Goal: Information Seeking & Learning: Understand process/instructions

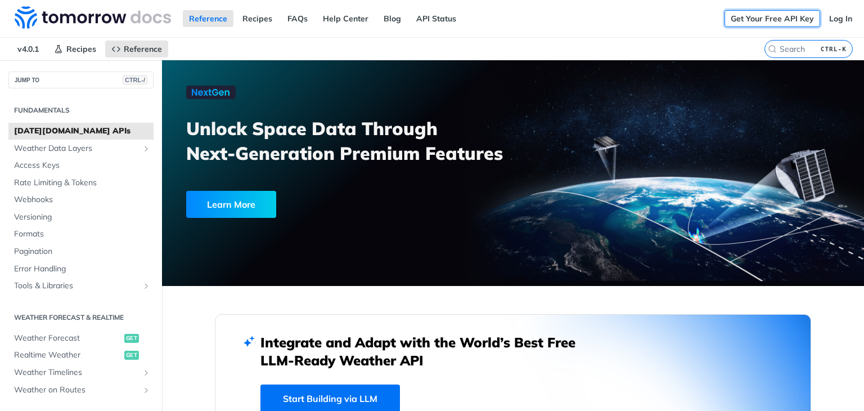
click at [792, 14] on link "Get Your Free API Key" at bounding box center [773, 18] width 96 height 17
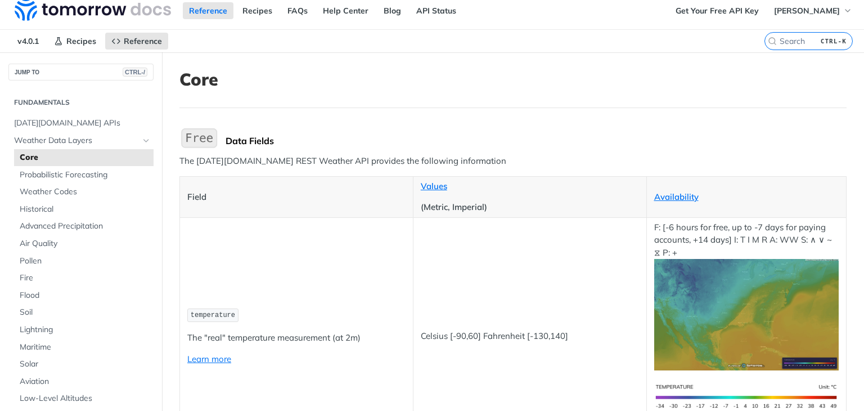
scroll to position [5, 0]
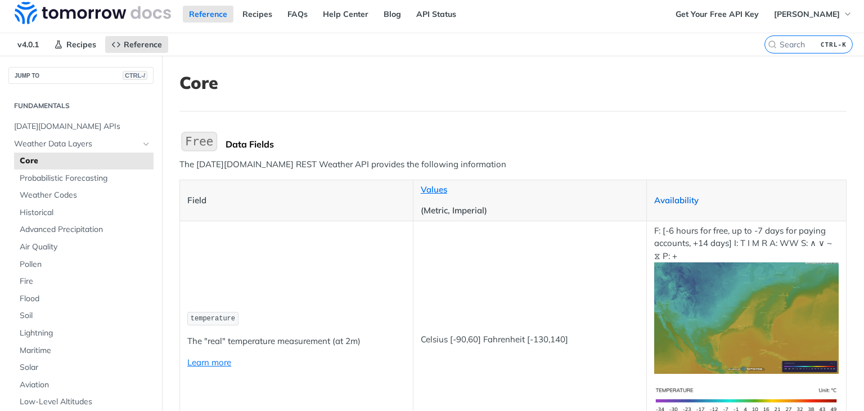
click at [675, 203] on link "Availability" at bounding box center [676, 200] width 44 height 11
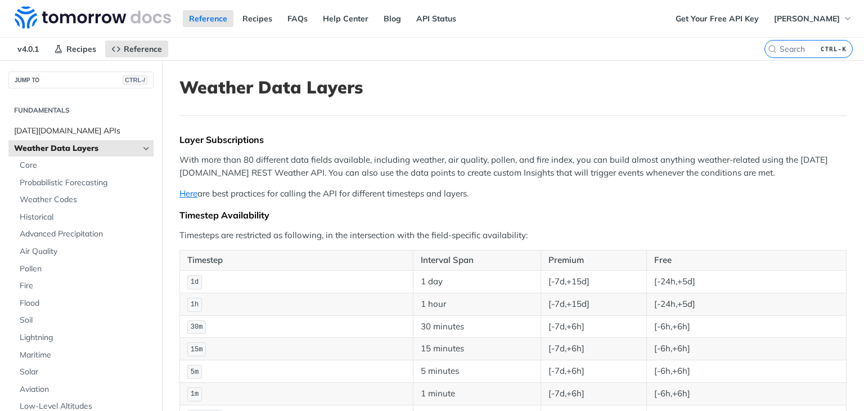
click at [101, 129] on span "[DATE][DOMAIN_NAME] APIs" at bounding box center [82, 130] width 137 height 11
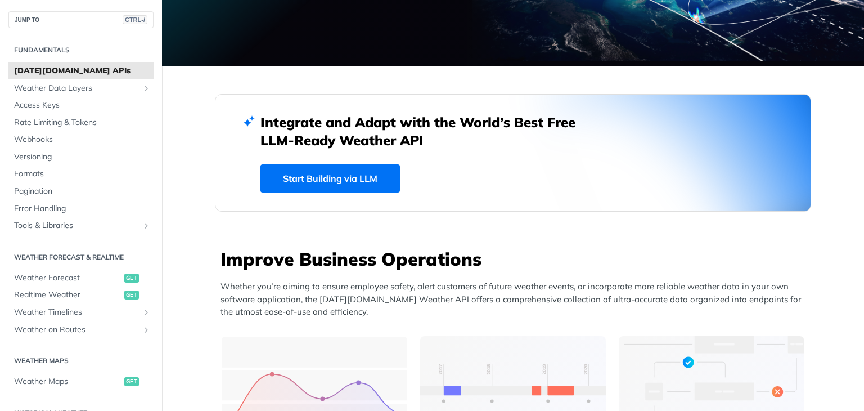
scroll to position [219, 0]
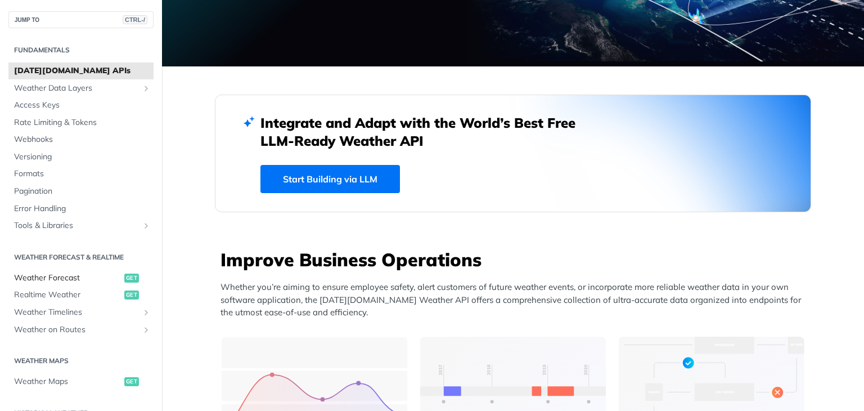
click at [86, 276] on span "Weather Forecast" at bounding box center [67, 277] width 107 height 11
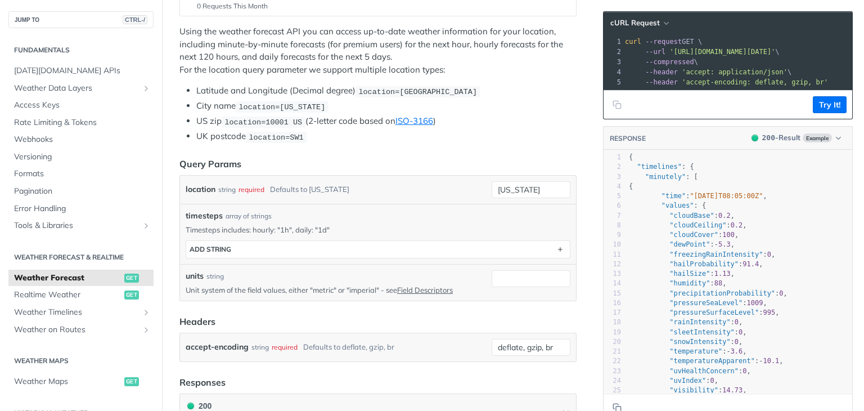
scroll to position [210, 0]
click at [55, 104] on span "Access Keys" at bounding box center [82, 105] width 137 height 11
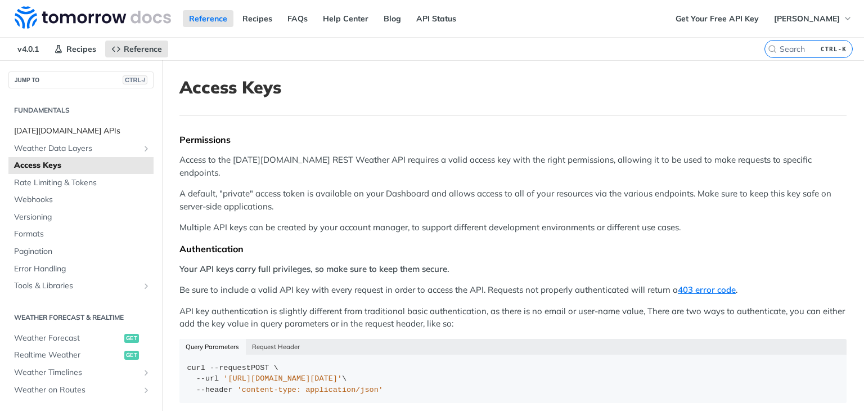
click at [83, 128] on span "[DATE][DOMAIN_NAME] APIs" at bounding box center [82, 130] width 137 height 11
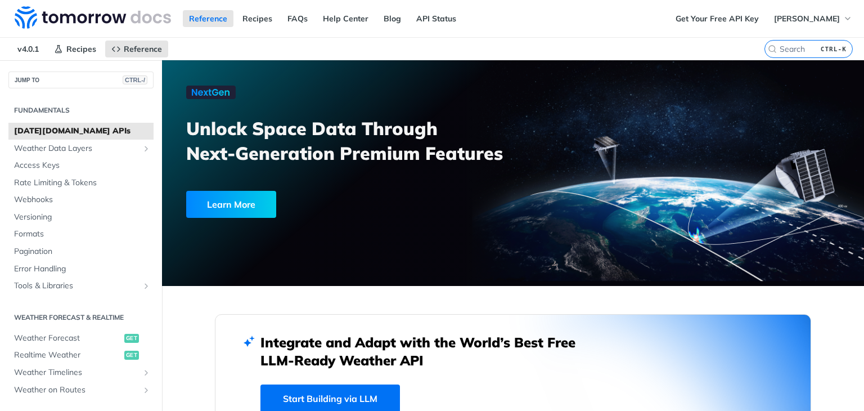
click at [44, 111] on h2 "Fundamentals" at bounding box center [80, 110] width 145 height 10
click at [818, 16] on span "[PERSON_NAME]" at bounding box center [807, 19] width 66 height 10
click at [844, 17] on icon "button" at bounding box center [848, 18] width 9 height 9
click at [741, 20] on link "Get Your Free API Key" at bounding box center [718, 18] width 96 height 17
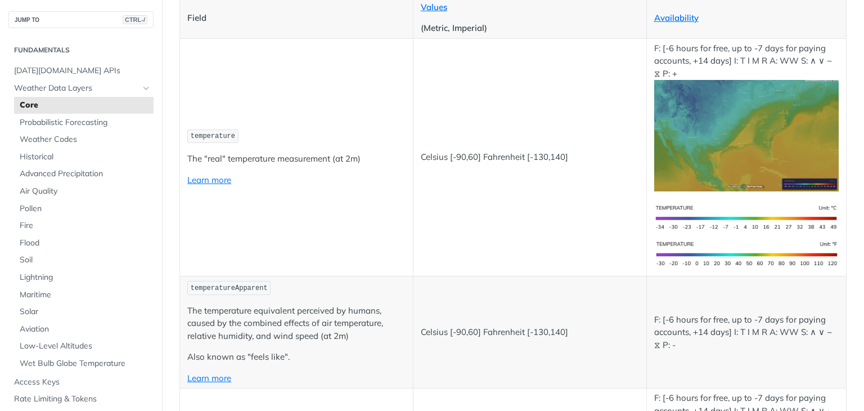
scroll to position [188, 0]
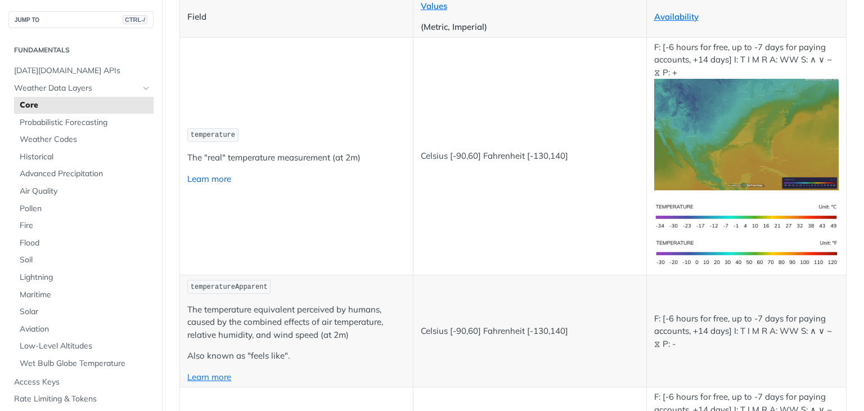
click at [218, 180] on link "Learn more" at bounding box center [209, 178] width 44 height 11
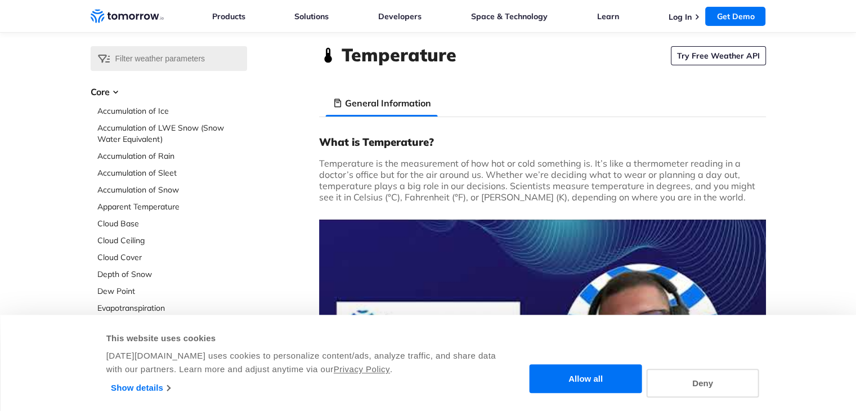
scroll to position [42, 0]
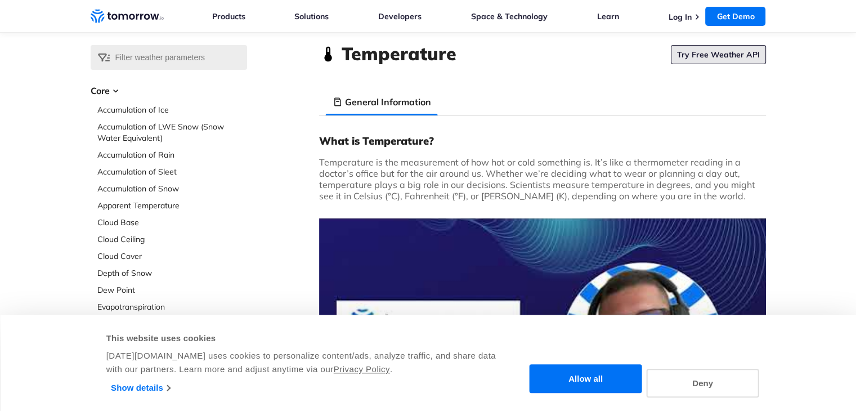
click at [738, 59] on link "Try Free Weather API" at bounding box center [718, 54] width 95 height 19
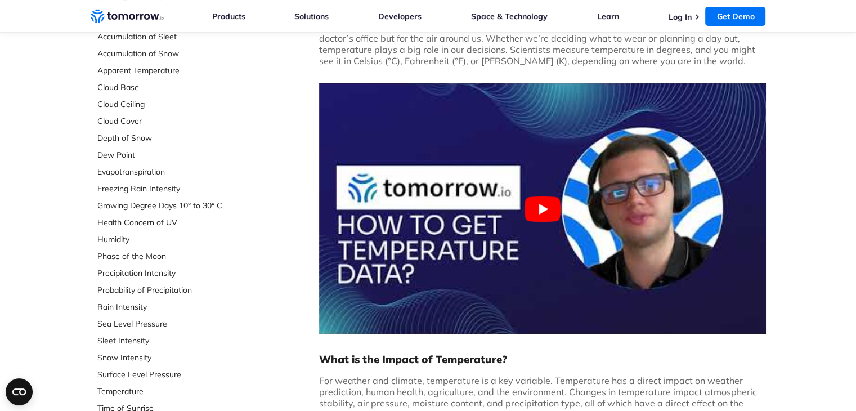
scroll to position [177, 0]
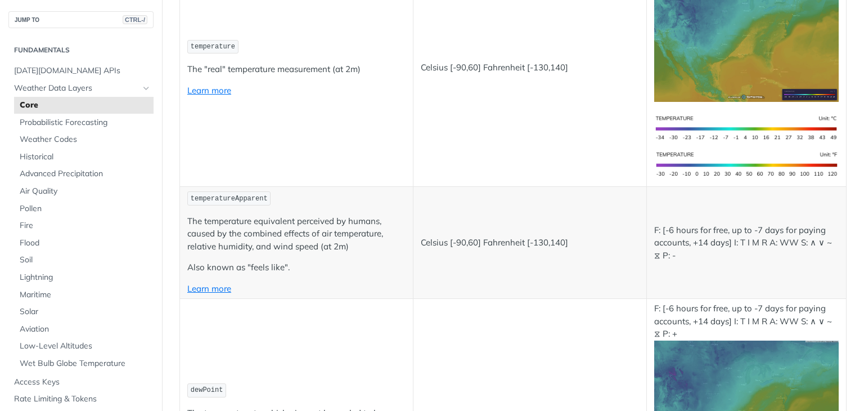
scroll to position [277, 0]
click at [214, 289] on link "Learn more" at bounding box center [209, 287] width 44 height 11
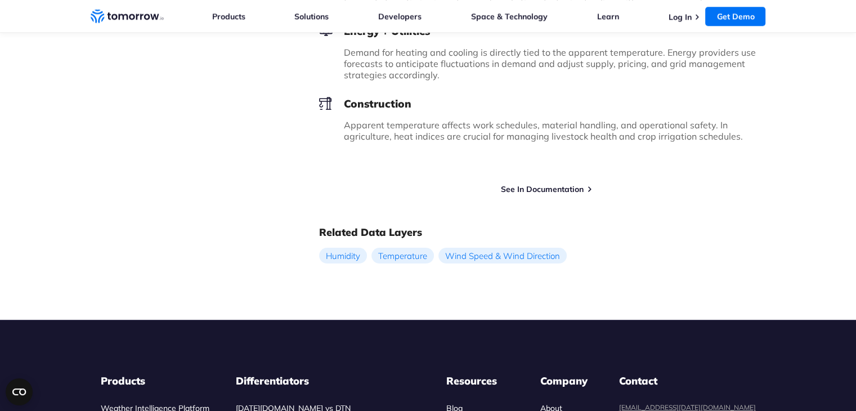
scroll to position [1201, 0]
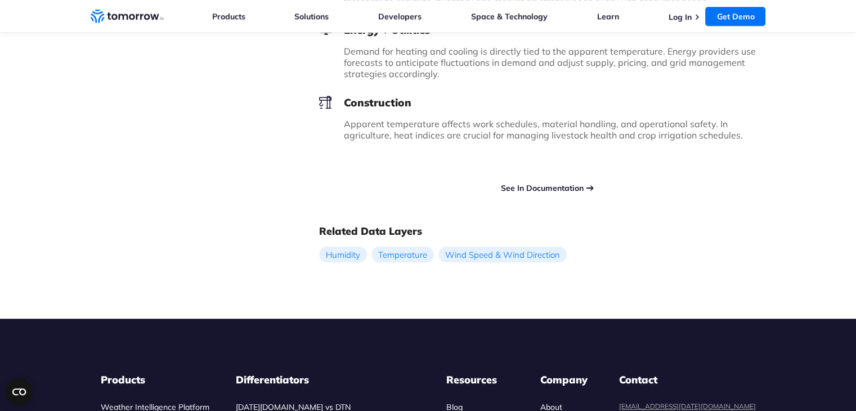
click at [533, 183] on link "See In Documentation" at bounding box center [542, 188] width 83 height 10
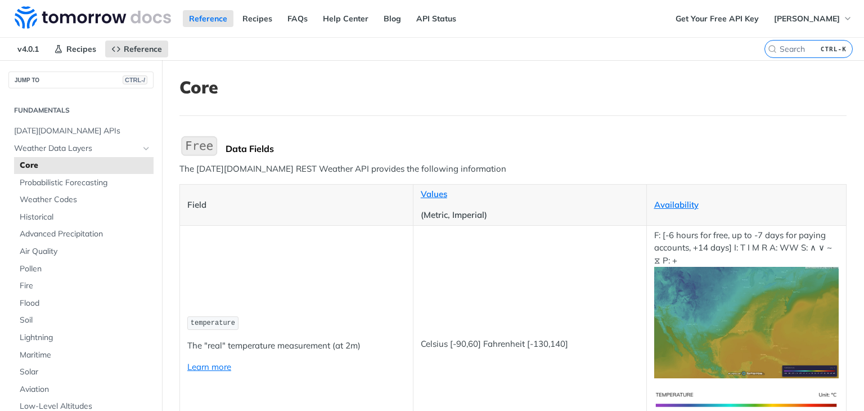
scroll to position [502, 0]
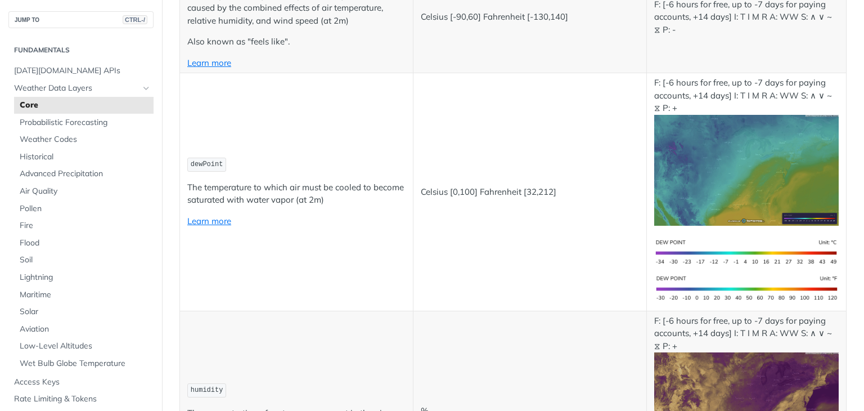
click at [405, 119] on td "dewPoint The temperature to which air must be cooled to become saturated with w…" at bounding box center [297, 191] width 234 height 237
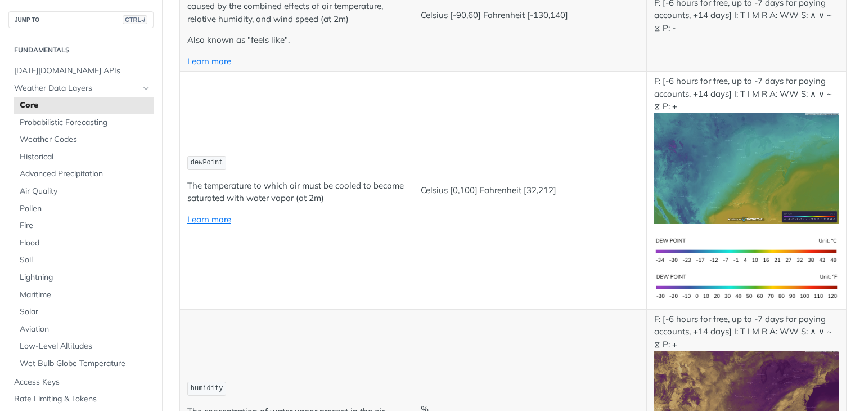
scroll to position [301, 0]
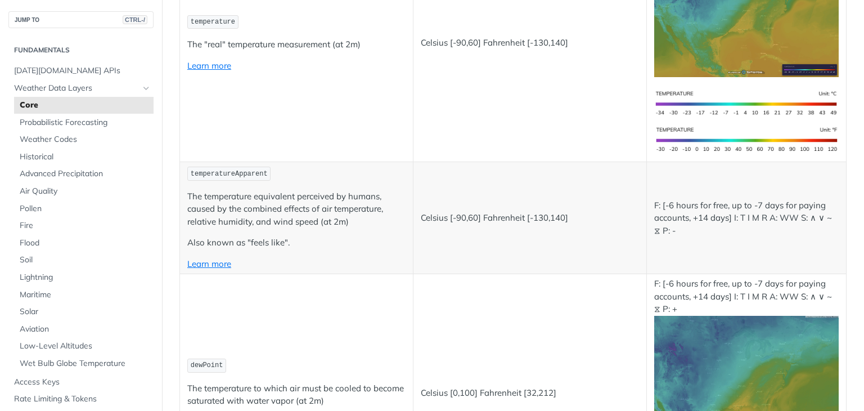
click at [520, 236] on td "Celsius [-90,60] Fahrenheit [-130,140]" at bounding box center [530, 218] width 234 height 112
click at [392, 236] on p "Also known as "feels like"." at bounding box center [296, 242] width 218 height 13
click at [262, 211] on p "The temperature equivalent perceived by humans, caused by the combined effects …" at bounding box center [296, 209] width 218 height 38
click at [218, 263] on link "Learn more" at bounding box center [209, 263] width 44 height 11
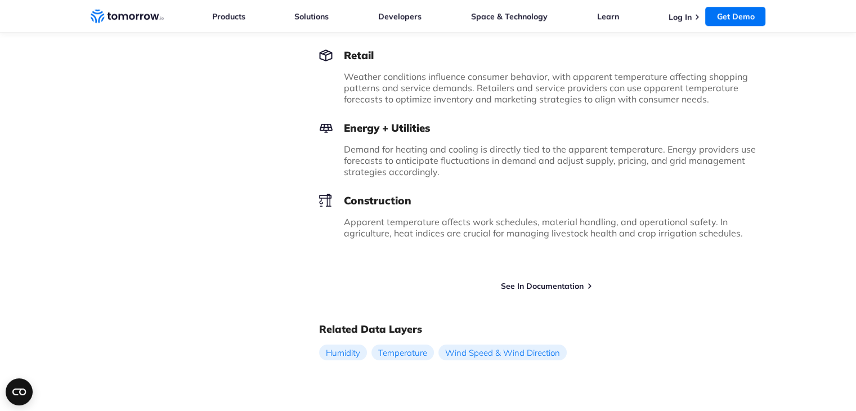
scroll to position [1102, 0]
click at [584, 281] on link "See In Documentation" at bounding box center [542, 286] width 83 height 10
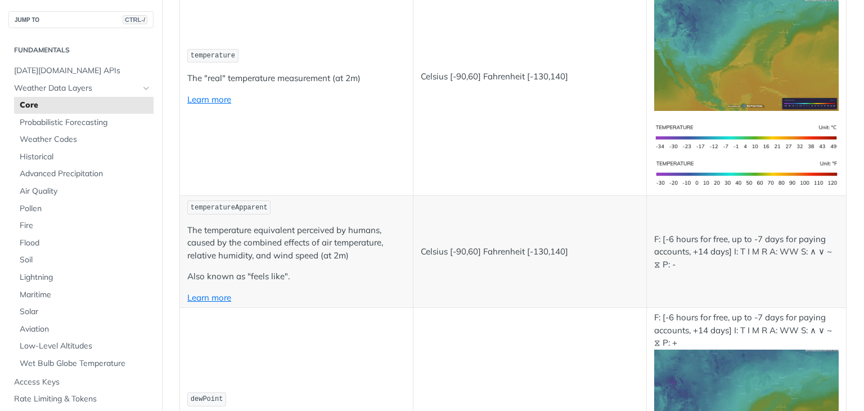
scroll to position [268, 0]
click at [214, 292] on link "Learn more" at bounding box center [209, 296] width 44 height 11
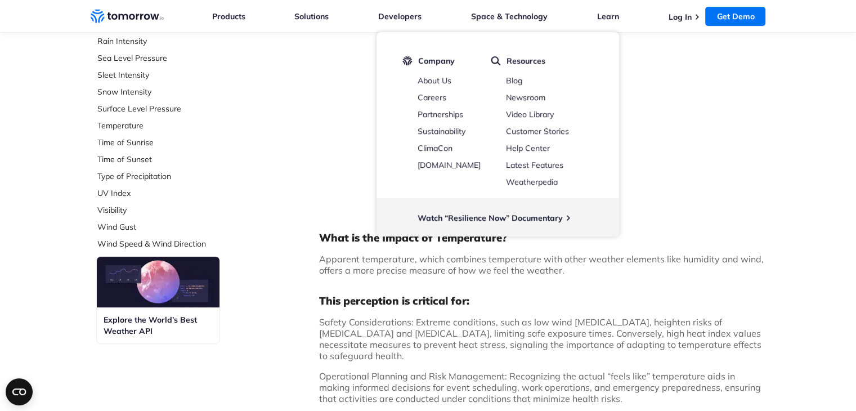
scroll to position [324, 0]
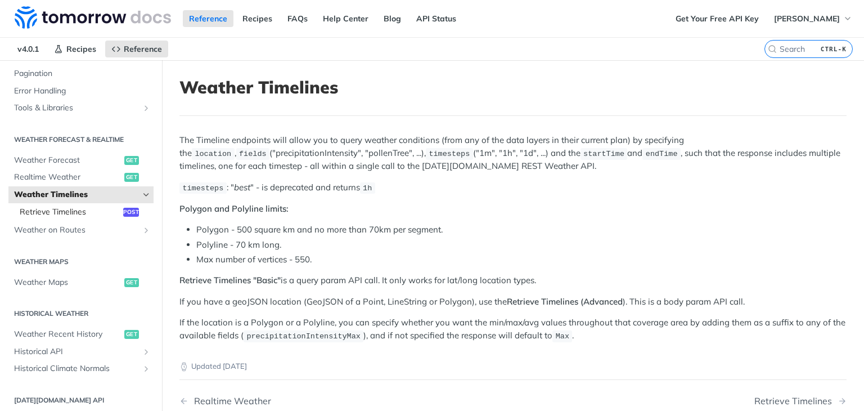
click at [102, 204] on link "Retrieve Timelines post" at bounding box center [84, 212] width 140 height 17
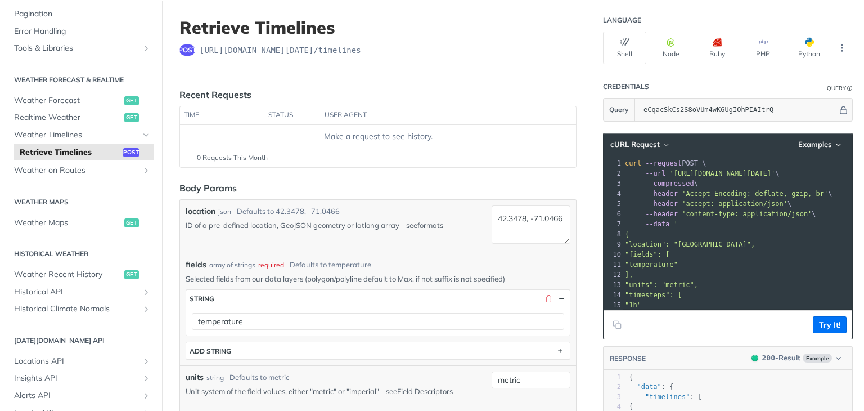
scroll to position [59, 0]
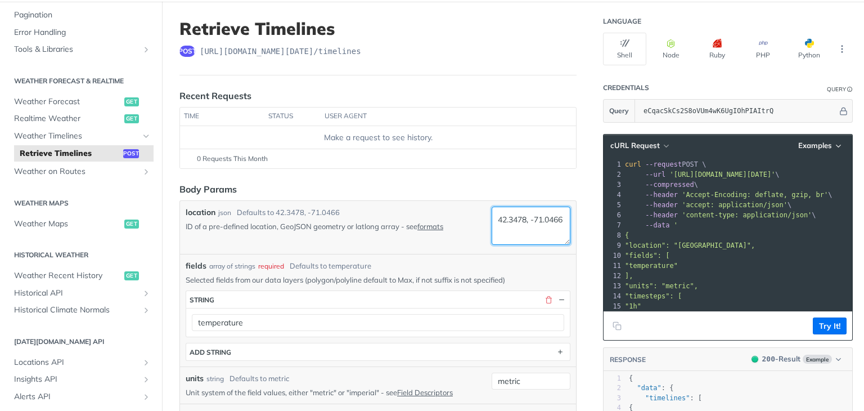
click at [531, 232] on textarea "42.3478, -71.0466" at bounding box center [531, 226] width 79 height 38
drag, startPoint x: 531, startPoint y: 232, endPoint x: 476, endPoint y: 204, distance: 61.4
click at [476, 207] on div "location json Defaults to 42.3478, -71.0466 ID of a pre-defined location, GeoJS…" at bounding box center [378, 228] width 385 height 42
type textarea "a"
type textarea "anywhere"
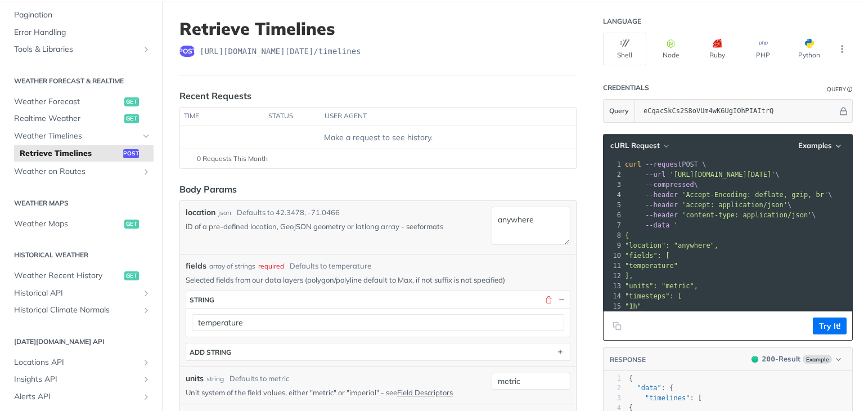
click at [436, 222] on link "formats" at bounding box center [431, 226] width 26 height 9
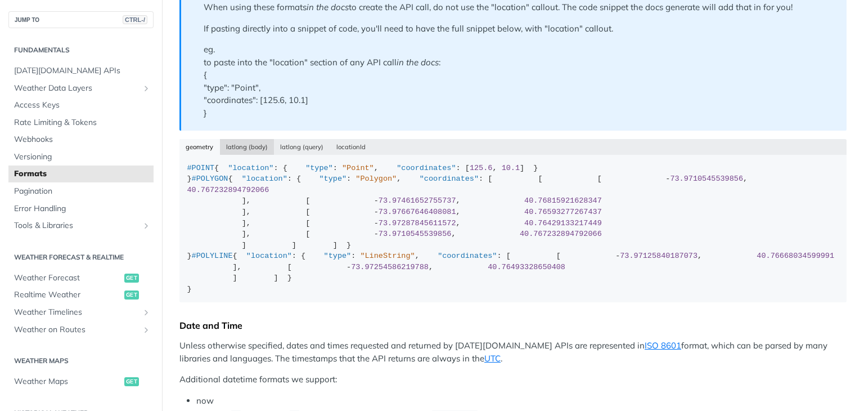
click at [238, 144] on button "latlong (body)" at bounding box center [247, 147] width 55 height 16
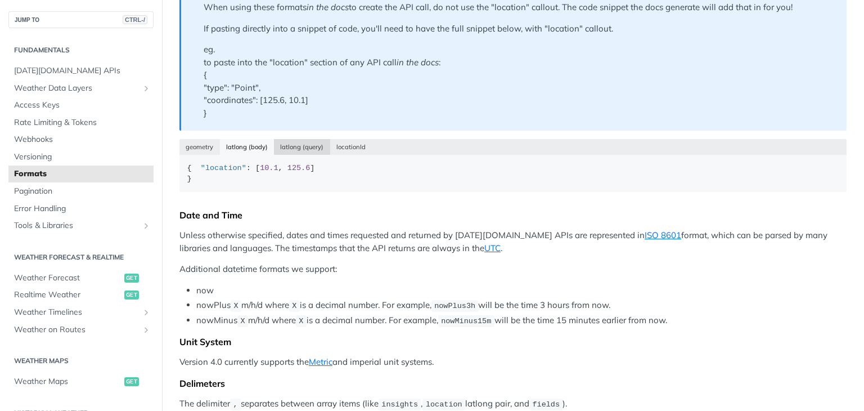
click at [292, 151] on button "latlong (query)" at bounding box center [302, 147] width 56 height 16
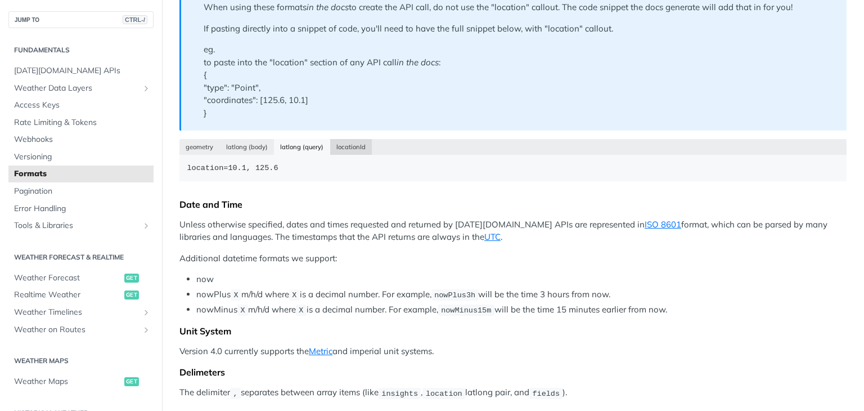
click at [340, 147] on button "locationId" at bounding box center [351, 147] width 42 height 16
click at [230, 142] on button "latlong (body)" at bounding box center [247, 147] width 55 height 16
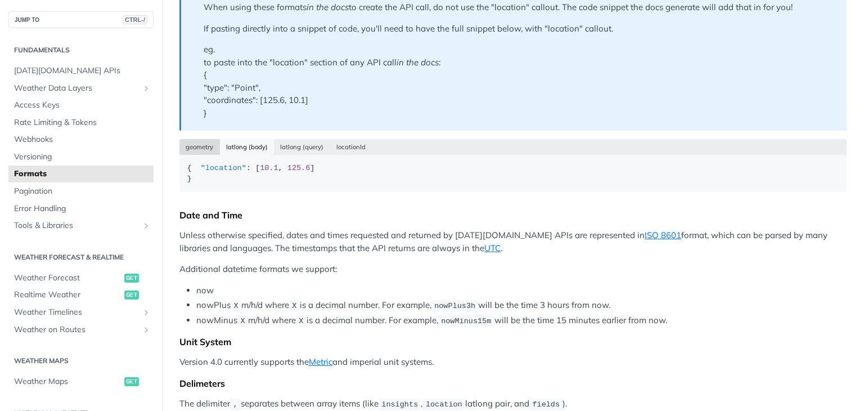
click at [198, 140] on button "geometry" at bounding box center [200, 147] width 41 height 16
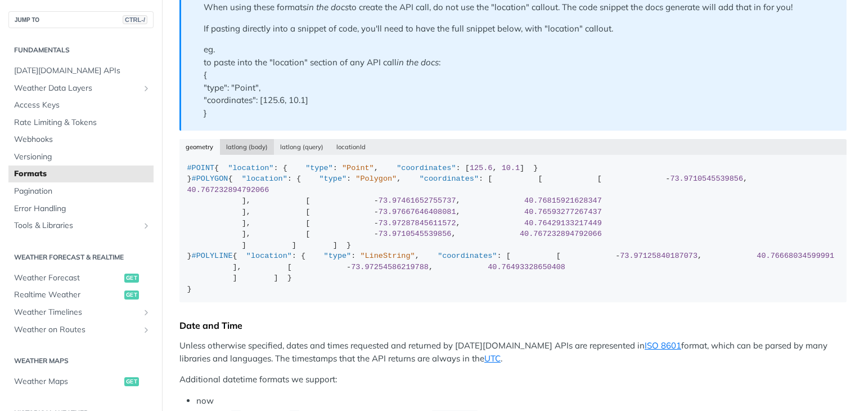
click at [249, 148] on button "latlong (body)" at bounding box center [247, 147] width 55 height 16
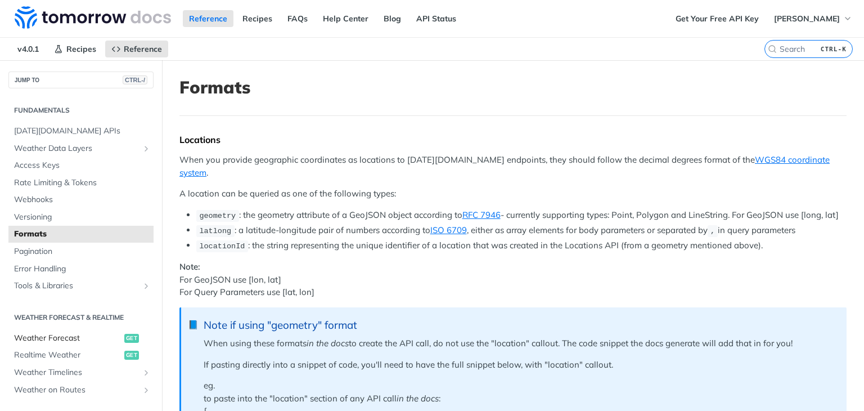
click at [66, 335] on span "Weather Forecast" at bounding box center [67, 338] width 107 height 11
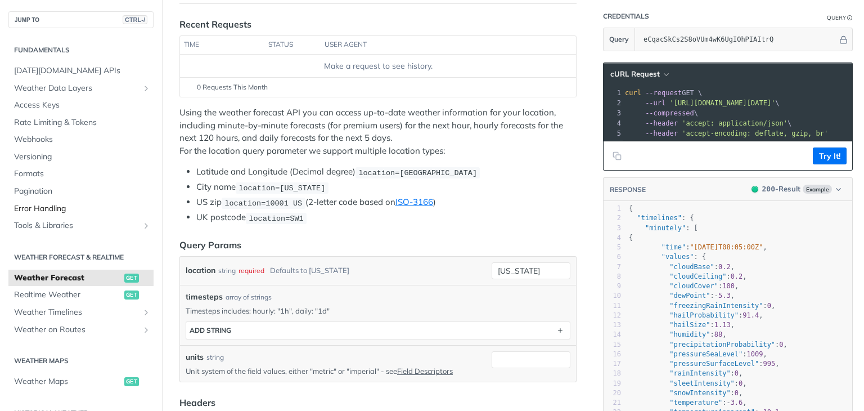
scroll to position [131, 0]
click at [73, 295] on span "Realtime Weather" at bounding box center [67, 294] width 107 height 11
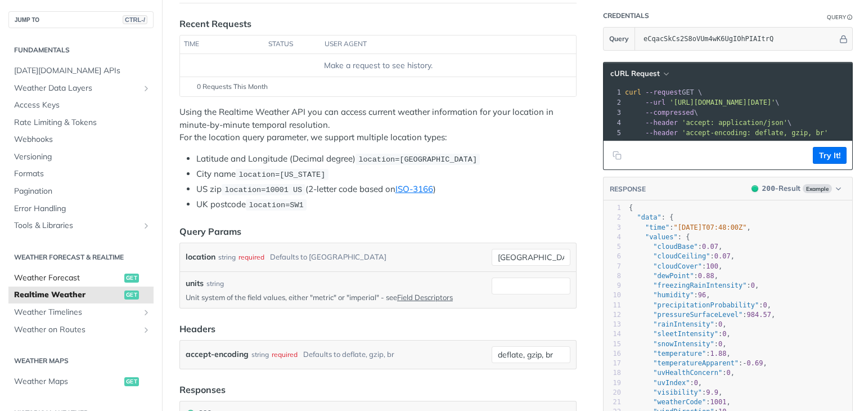
click at [93, 272] on span "Weather Forecast" at bounding box center [67, 277] width 107 height 11
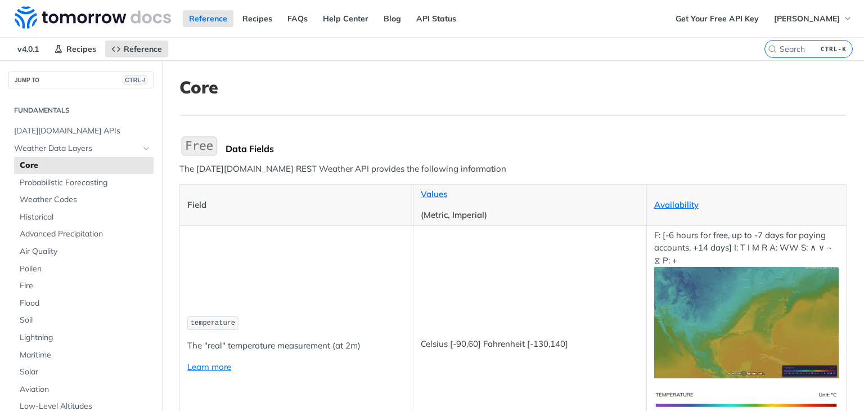
scroll to position [168, 0]
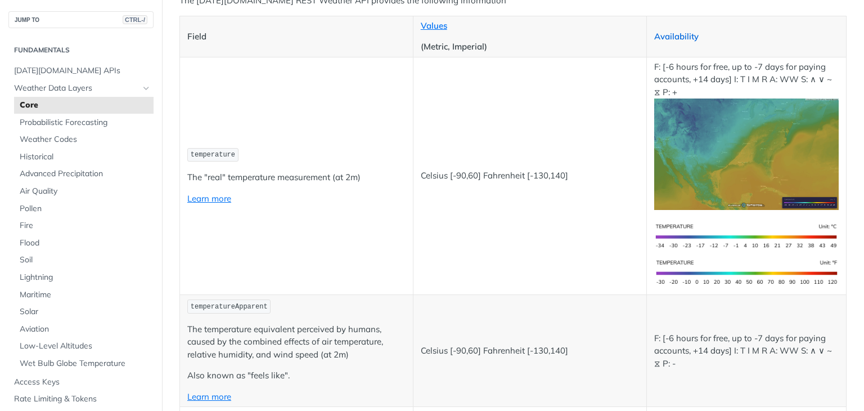
click at [671, 39] on link "Availability" at bounding box center [676, 36] width 44 height 11
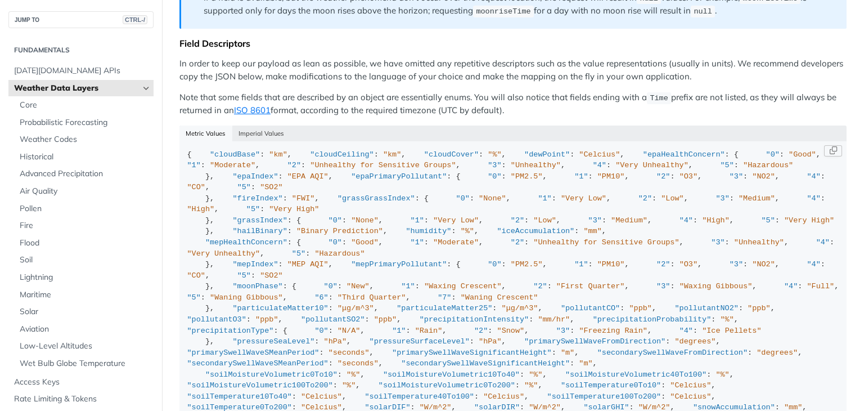
drag, startPoint x: 189, startPoint y: 147, endPoint x: 182, endPoint y: 141, distance: 9.2
click at [182, 141] on code "{ "cloudBase" : "km" , "cloudCeiling" : "km" , "cloudCover" : "%" , "dewPoint" …" at bounding box center [513, 326] width 667 height 370
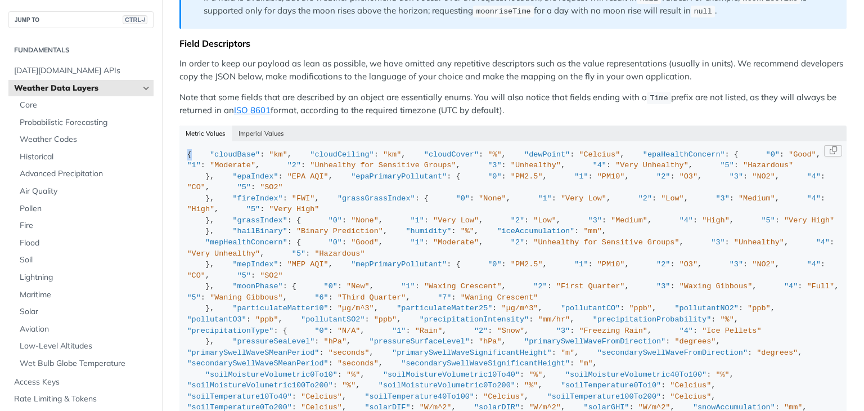
click at [186, 144] on code "{ "cloudBase" : "km" , "cloudCeiling" : "km" , "cloudCover" : "%" , "dewPoint" …" at bounding box center [513, 326] width 667 height 370
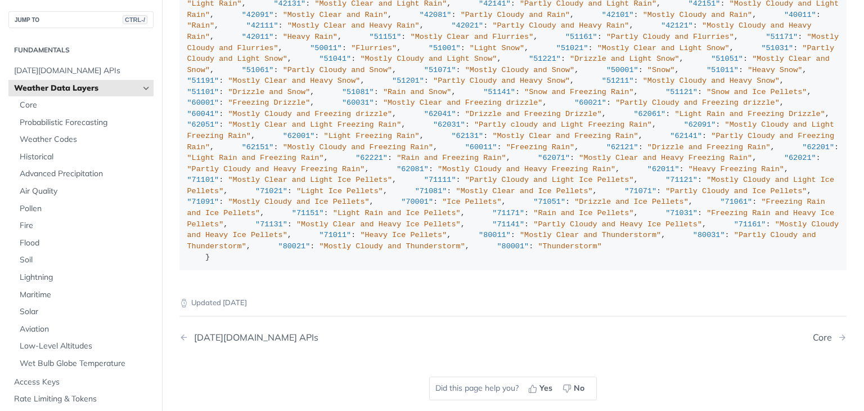
scroll to position [5781, 0]
drag, startPoint x: 236, startPoint y: 139, endPoint x: 214, endPoint y: 138, distance: 22.5
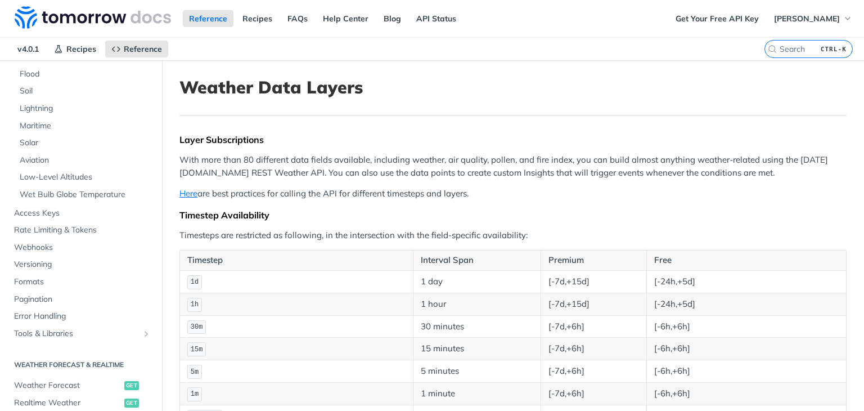
scroll to position [230, 0]
click at [56, 284] on span "Formats" at bounding box center [82, 281] width 137 height 11
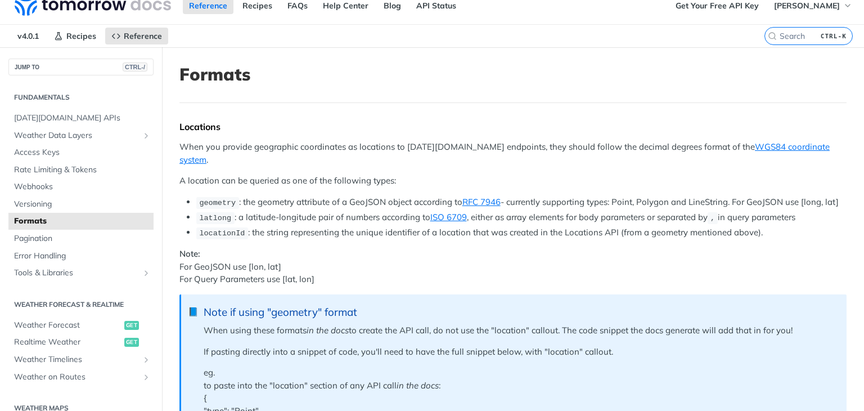
scroll to position [14, 0]
click at [361, 230] on li "locationId : the string representing the unique identifier of a location that w…" at bounding box center [521, 232] width 651 height 13
click at [228, 233] on span "locationId" at bounding box center [222, 232] width 46 height 8
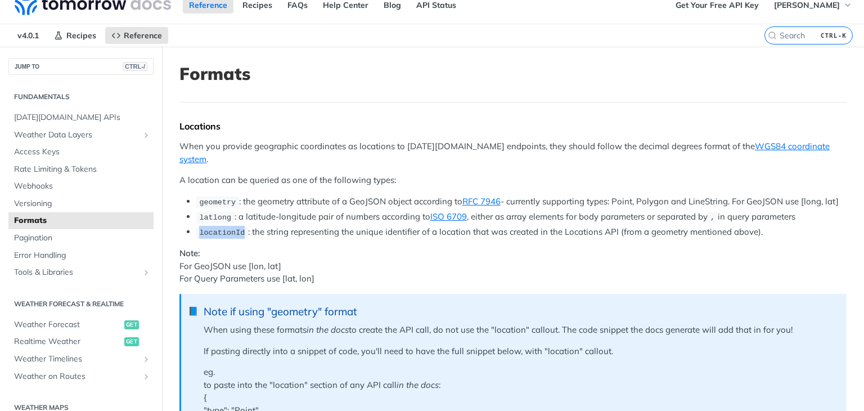
click at [228, 233] on span "locationId" at bounding box center [222, 232] width 46 height 8
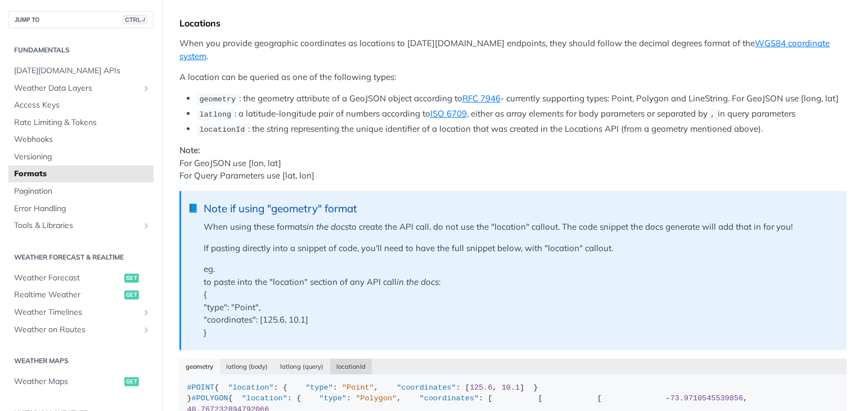
scroll to position [116, 0]
click at [353, 360] on button "locationId" at bounding box center [351, 367] width 42 height 16
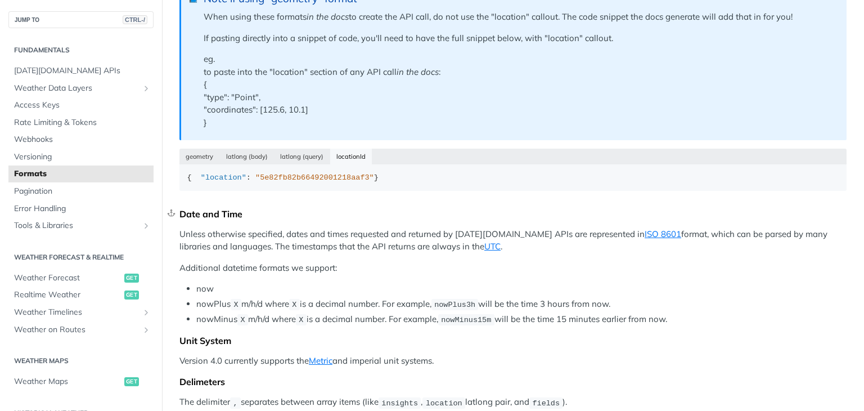
scroll to position [261, 0]
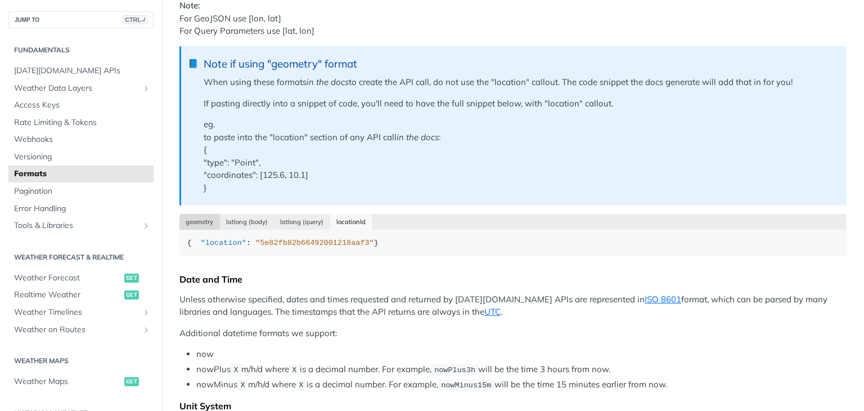
click at [197, 219] on button "geometry" at bounding box center [200, 222] width 41 height 16
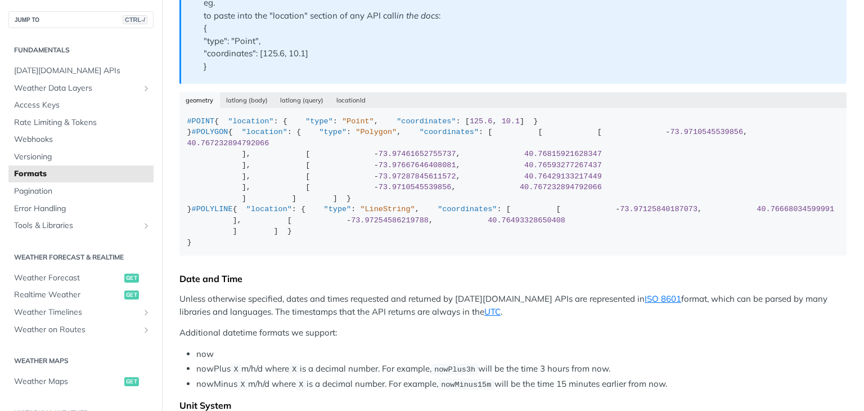
scroll to position [383, 0]
click at [346, 97] on button "locationId" at bounding box center [351, 100] width 42 height 16
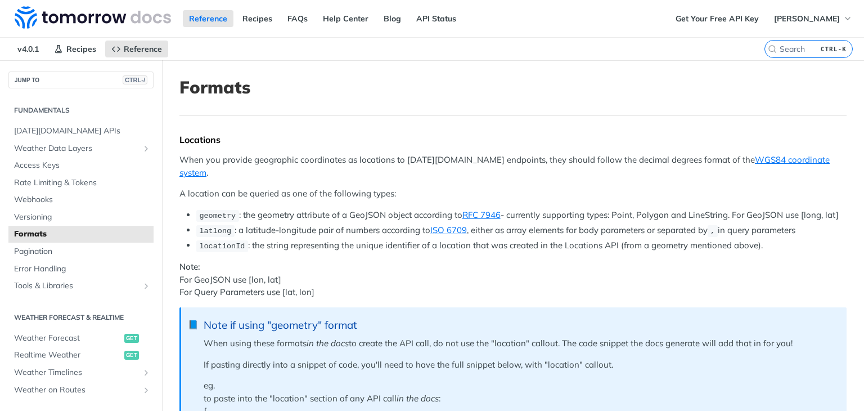
scroll to position [0, 0]
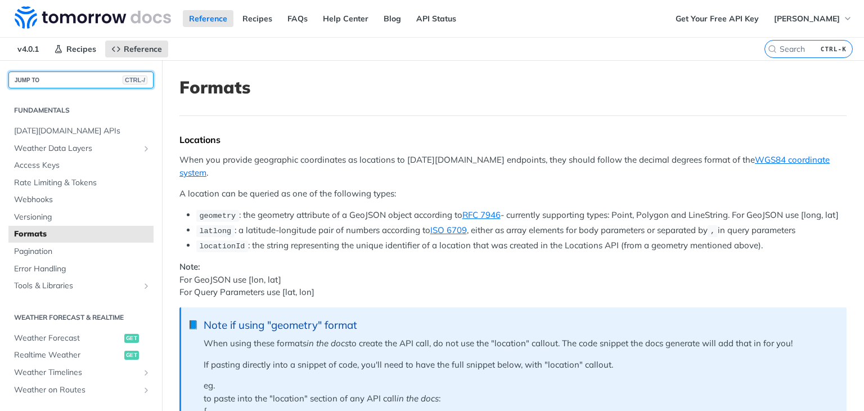
click at [134, 76] on span "CTRL-/" at bounding box center [135, 79] width 25 height 9
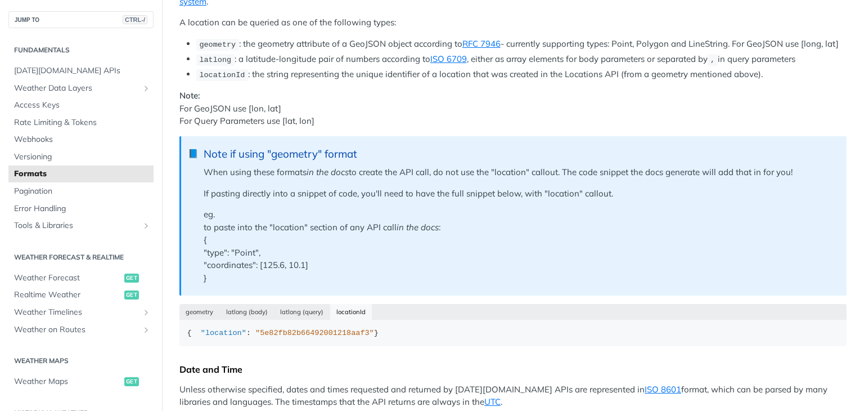
click at [348, 304] on div "geometry latlong (body) latlong (query) locationId" at bounding box center [513, 312] width 667 height 16
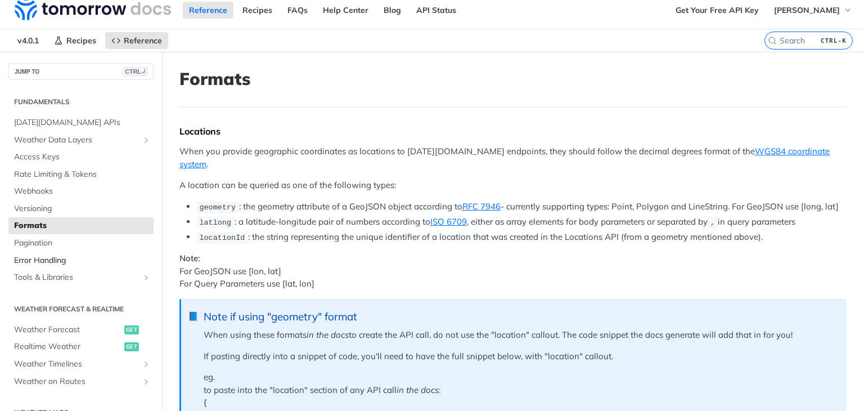
scroll to position [0, 0]
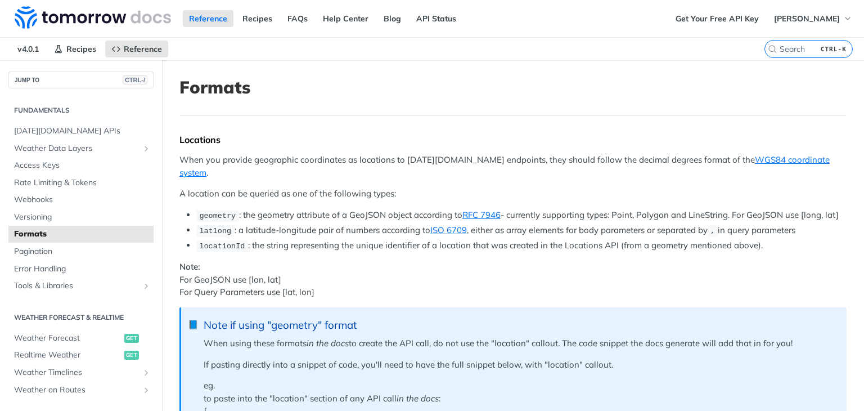
click at [78, 114] on h2 "Fundamentals" at bounding box center [80, 110] width 145 height 10
click at [70, 110] on h2 "Fundamentals" at bounding box center [80, 110] width 145 height 10
click at [61, 133] on span "[DATE][DOMAIN_NAME] APIs" at bounding box center [82, 130] width 137 height 11
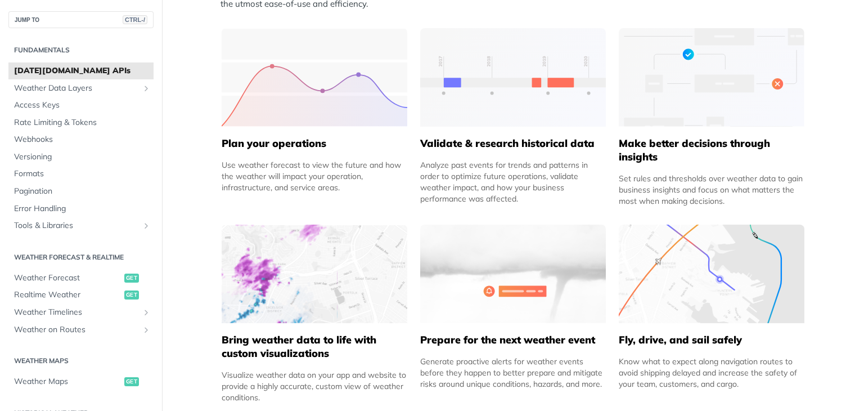
scroll to position [527, 0]
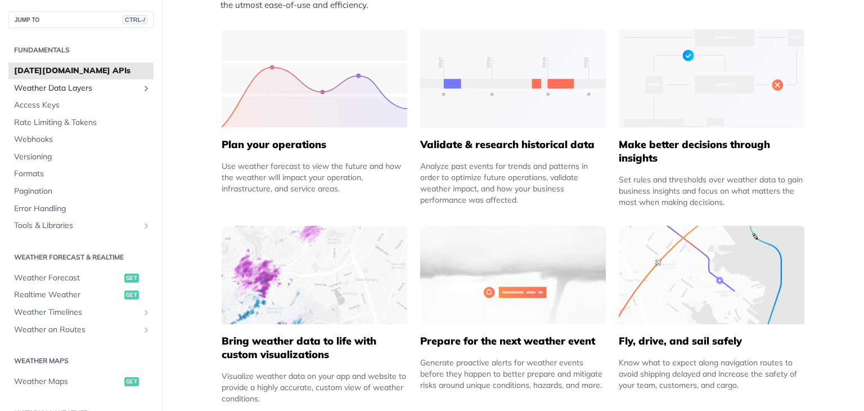
click at [45, 92] on span "Weather Data Layers" at bounding box center [76, 88] width 125 height 11
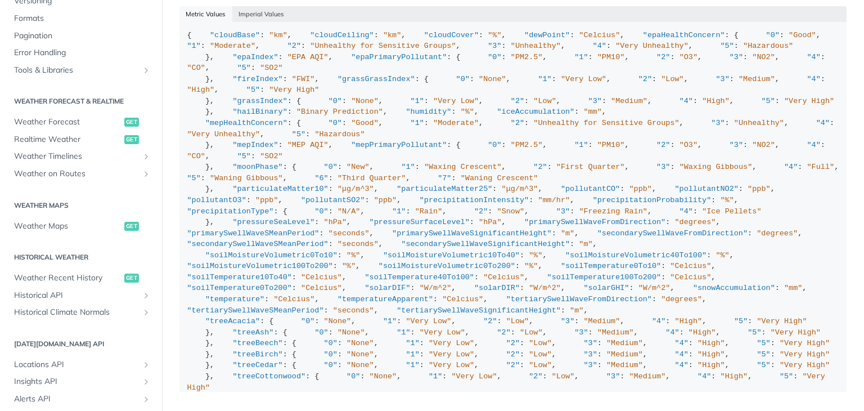
scroll to position [443, 0]
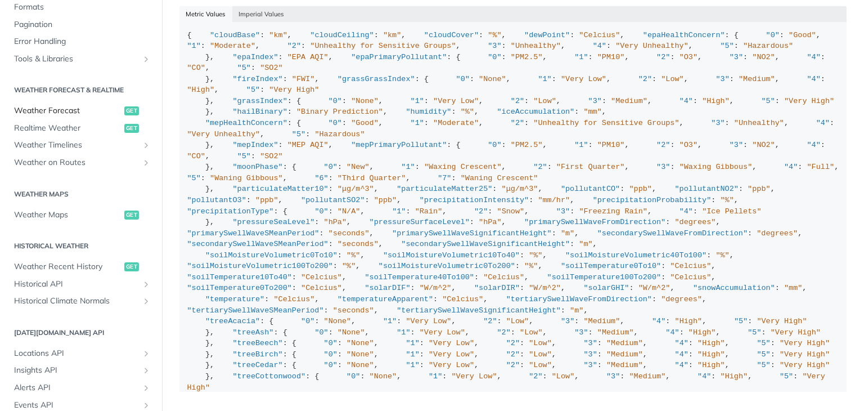
click at [61, 103] on link "Weather Forecast get" at bounding box center [80, 110] width 145 height 17
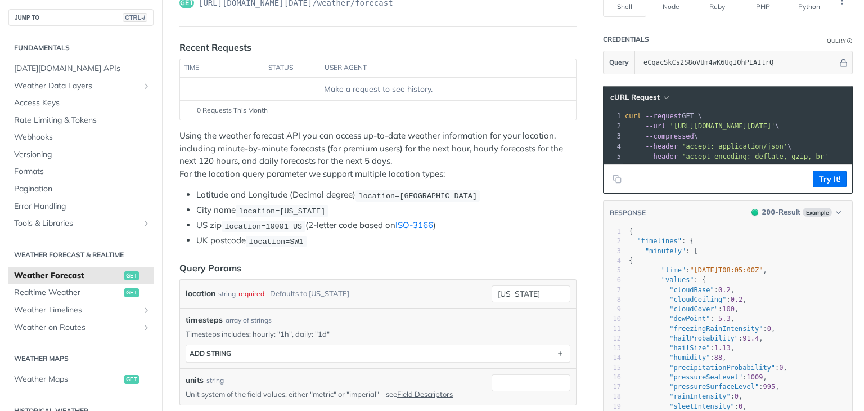
scroll to position [114, 0]
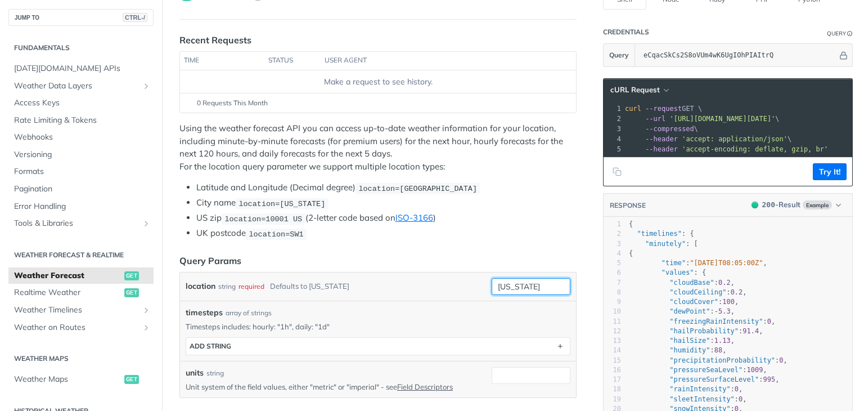
drag, startPoint x: 527, startPoint y: 285, endPoint x: 473, endPoint y: 280, distance: 54.3
click at [473, 280] on div "location string required Defaults to [US_STATE] [US_STATE]" at bounding box center [378, 286] width 385 height 17
click at [434, 289] on div "location string required Defaults to [US_STATE]" at bounding box center [337, 286] width 302 height 17
click at [513, 278] on input "location" at bounding box center [531, 286] width 79 height 17
type input "india"
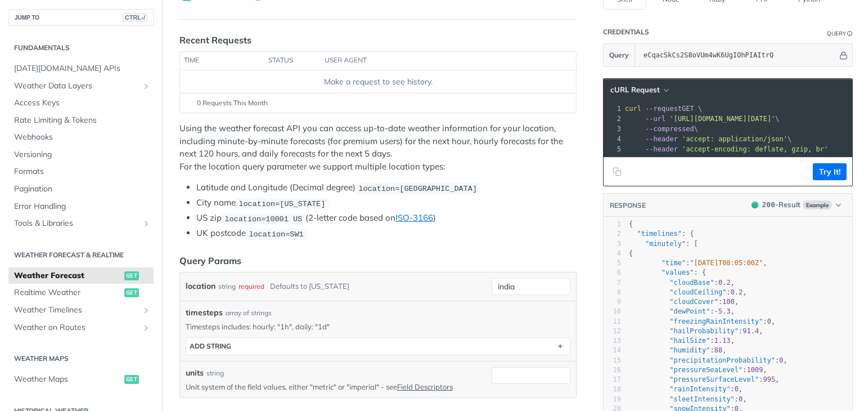
click at [397, 302] on div "timesteps array of strings Timesteps includes: hourly: "1h", daily: "1d" timest…" at bounding box center [378, 330] width 396 height 60
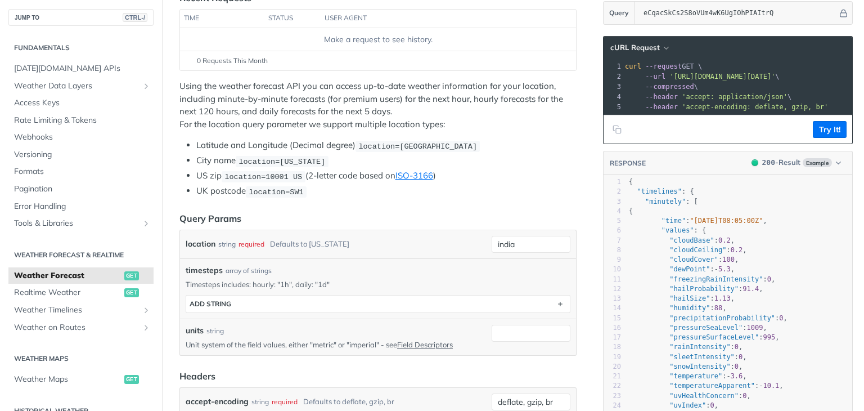
scroll to position [157, 0]
click at [435, 145] on span "location=[GEOGRAPHIC_DATA]" at bounding box center [417, 145] width 119 height 8
drag, startPoint x: 471, startPoint y: 140, endPoint x: 509, endPoint y: 145, distance: 38.0
click at [509, 145] on li "Latitude and Longitude (Decimal degree) location=[GEOGRAPHIC_DATA]" at bounding box center [386, 144] width 380 height 13
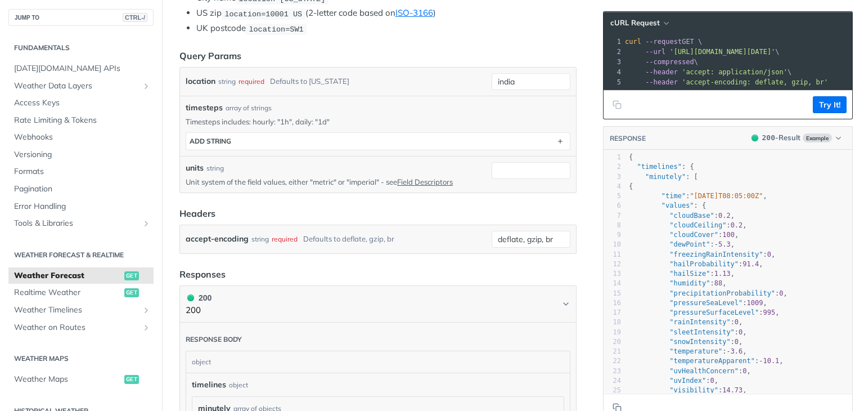
scroll to position [320, 0]
click at [540, 234] on input "deflate, gzip, br" at bounding box center [531, 238] width 79 height 17
click at [488, 276] on span "string" at bounding box center [521, 275] width 69 height 11
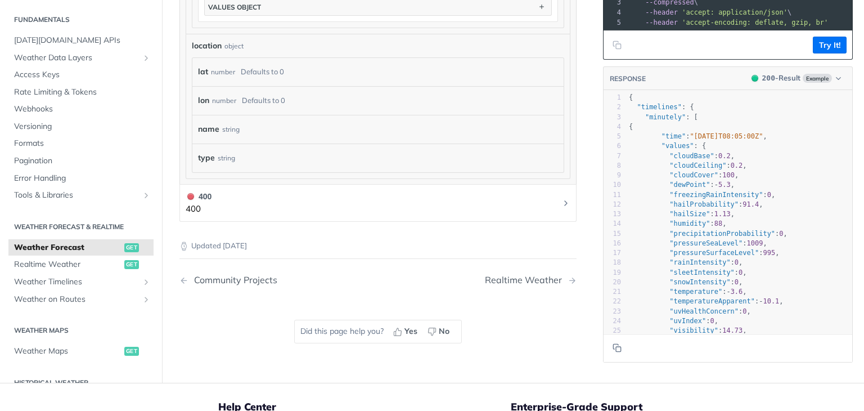
scroll to position [1069, 0]
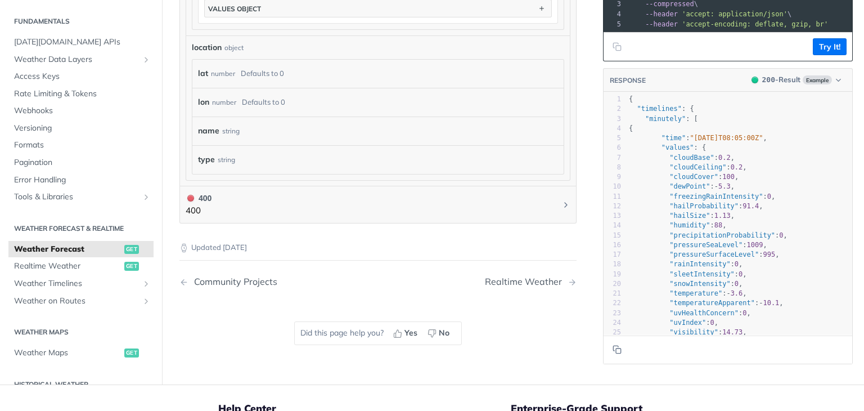
drag, startPoint x: 580, startPoint y: 130, endPoint x: 578, endPoint y: 99, distance: 31.0
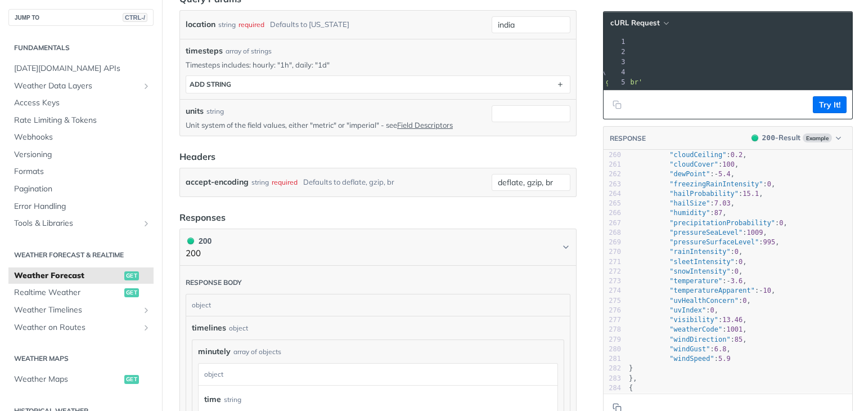
scroll to position [2531, 0]
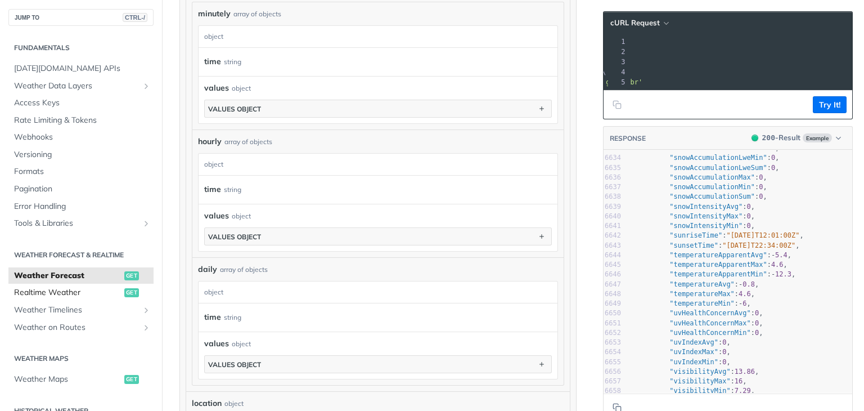
click at [65, 289] on span "Realtime Weather" at bounding box center [67, 292] width 107 height 11
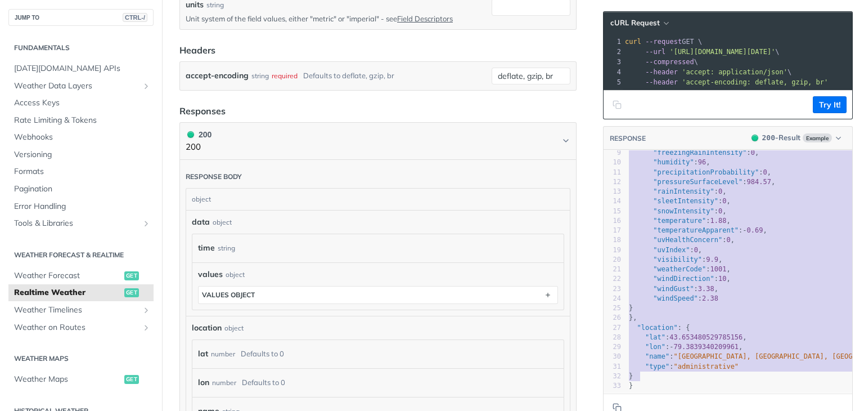
type textarea "{ "data": { "time": "[DATE]T07:48:00Z", "values": { "cloudBase": 0.07, "cloudCe…"
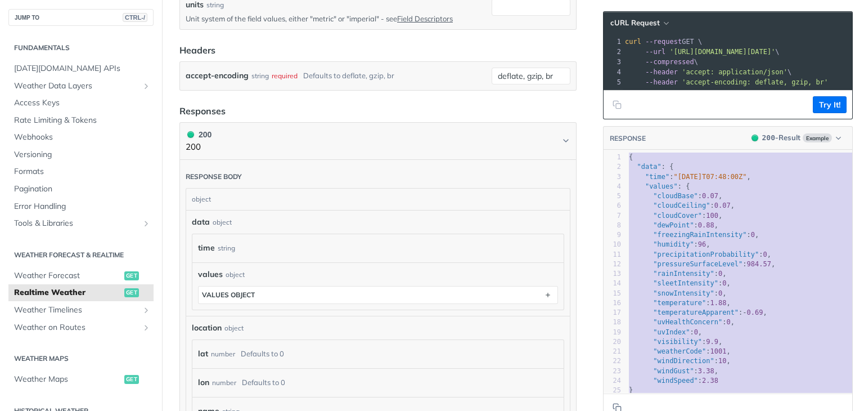
drag, startPoint x: 646, startPoint y: 371, endPoint x: 613, endPoint y: 75, distance: 297.9
click at [613, 75] on section "cURL Request xxxxxxxxxx 1 curl --request GET \ 2 --url '[URL][DOMAIN_NAME][DATE…" at bounding box center [728, 216] width 250 height 433
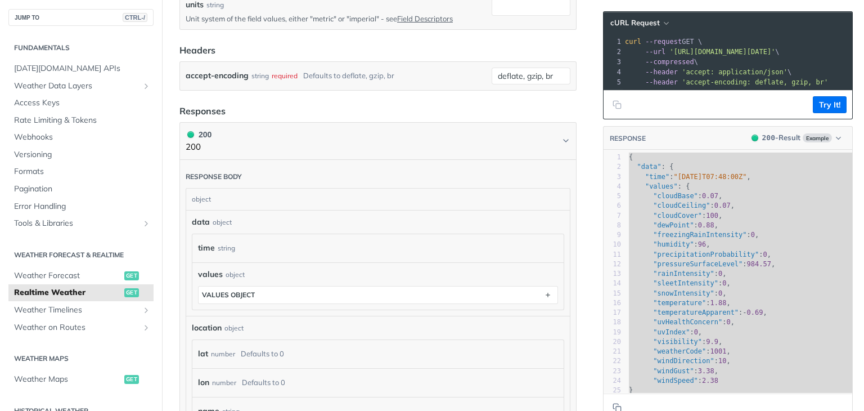
drag, startPoint x: 820, startPoint y: 52, endPoint x: 656, endPoint y: 55, distance: 164.3
click at [656, 55] on span "--url '[URL][DOMAIN_NAME][DATE]' \" at bounding box center [702, 52] width 155 height 8
copy span "'[URL][DOMAIN_NAME][DATE]"
click at [484, 201] on div "object" at bounding box center [376, 199] width 381 height 21
